Goal: Check status: Check status

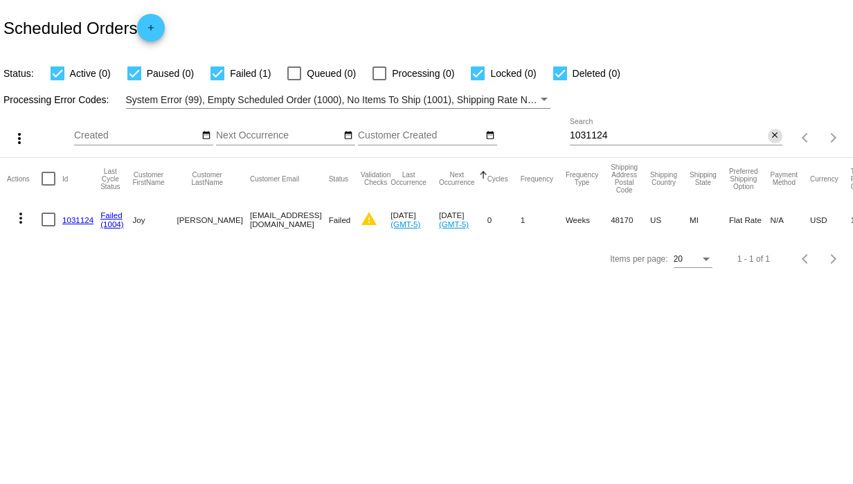
click at [777, 134] on mat-icon "close" at bounding box center [775, 135] width 10 height 11
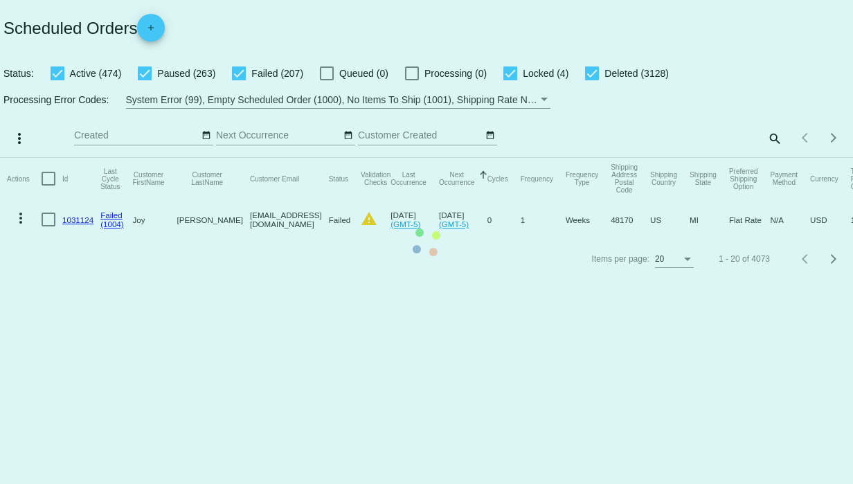
click at [775, 158] on mat-table "Actions Id Last Cycle Status Customer FirstName Customer LastName Customer Emai…" at bounding box center [426, 199] width 853 height 82
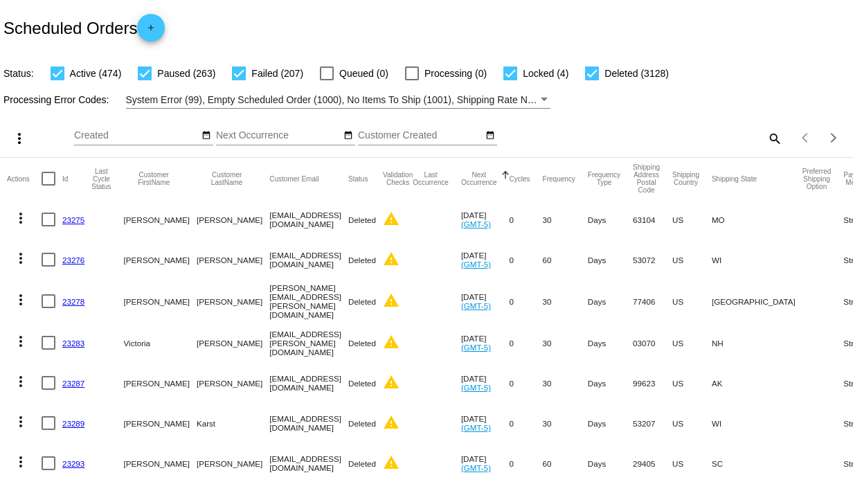
click at [766, 136] on mat-icon "search" at bounding box center [774, 137] width 17 height 21
click at [645, 138] on input "Search" at bounding box center [676, 135] width 213 height 11
paste input "1013468"
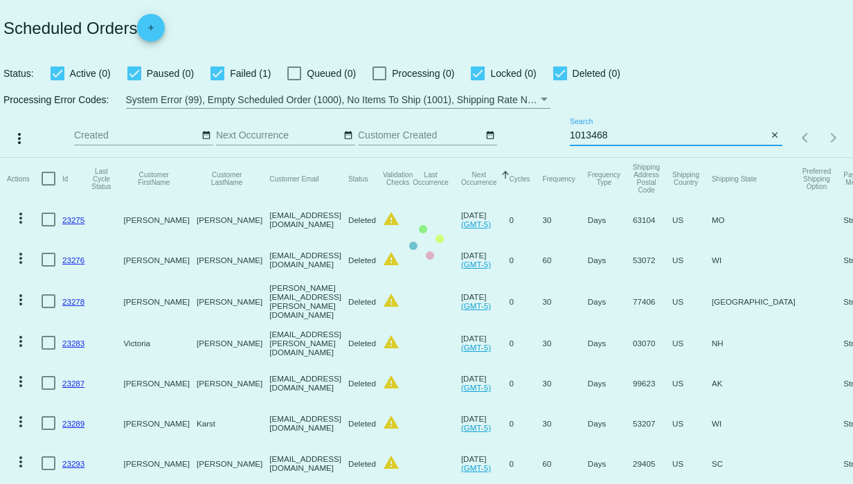
type input "1013468"
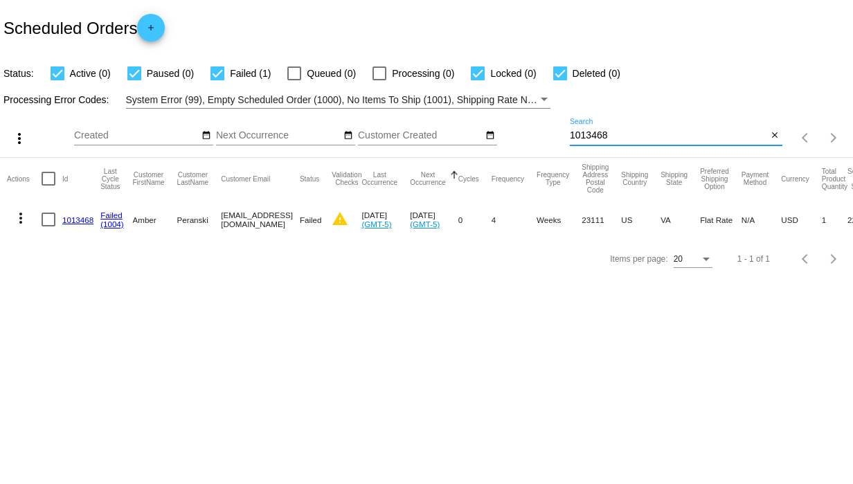
click at [78, 218] on link "1013468" at bounding box center [77, 219] width 31 height 9
